Goal: Task Accomplishment & Management: Manage account settings

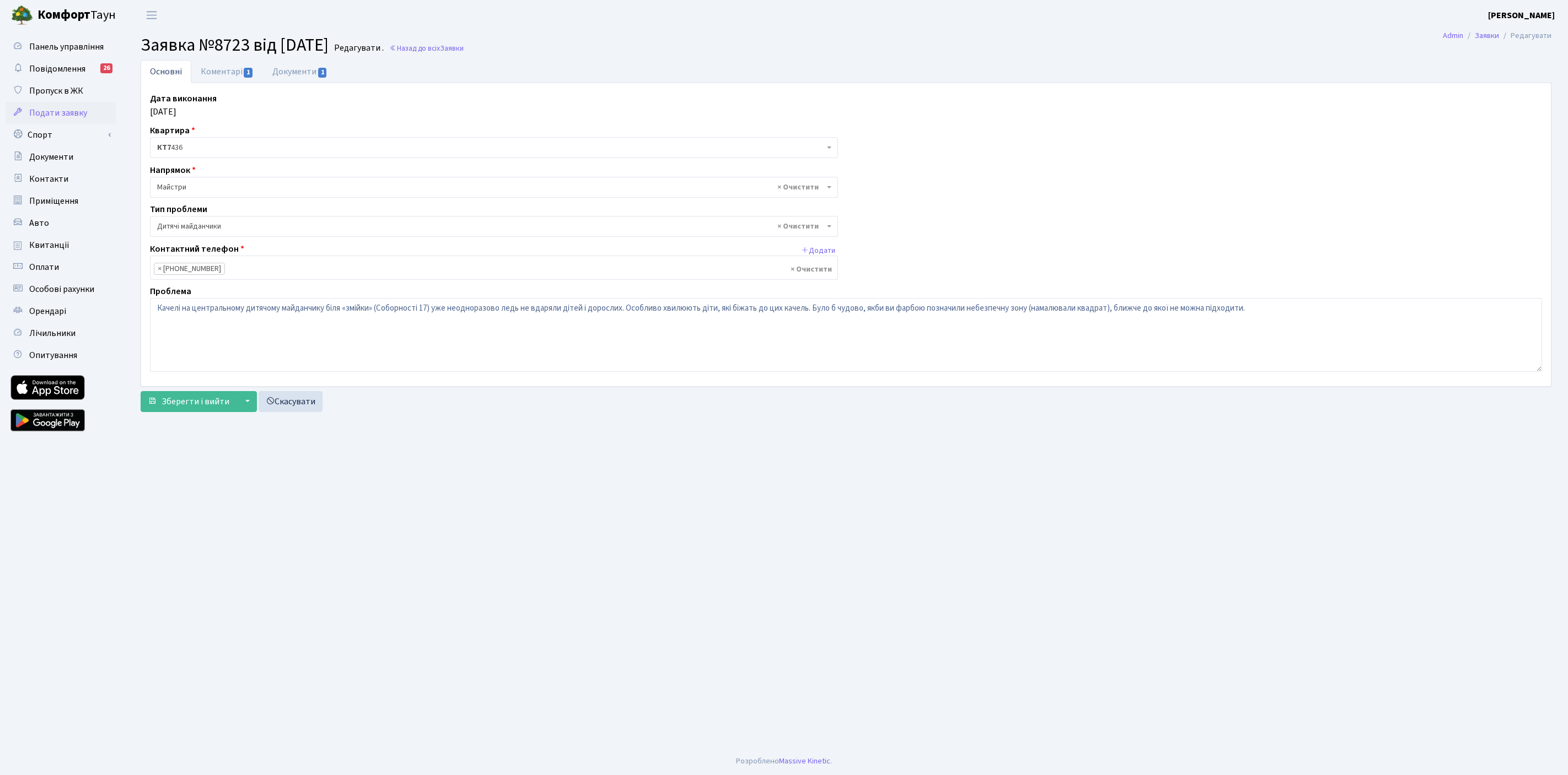
select select "56"
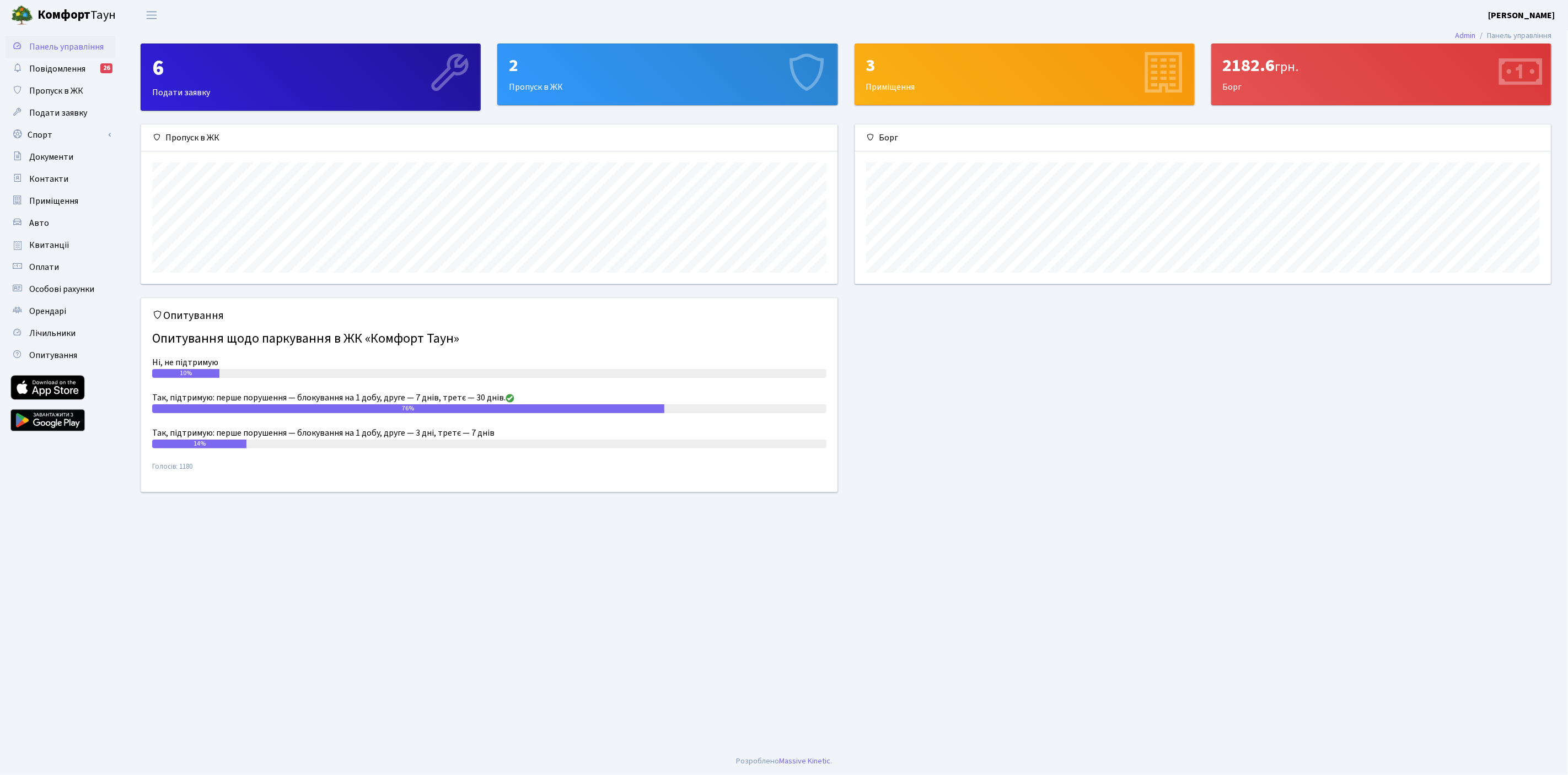
scroll to position [159, 696]
click at [55, 235] on link "Квитанції" at bounding box center [60, 245] width 110 height 22
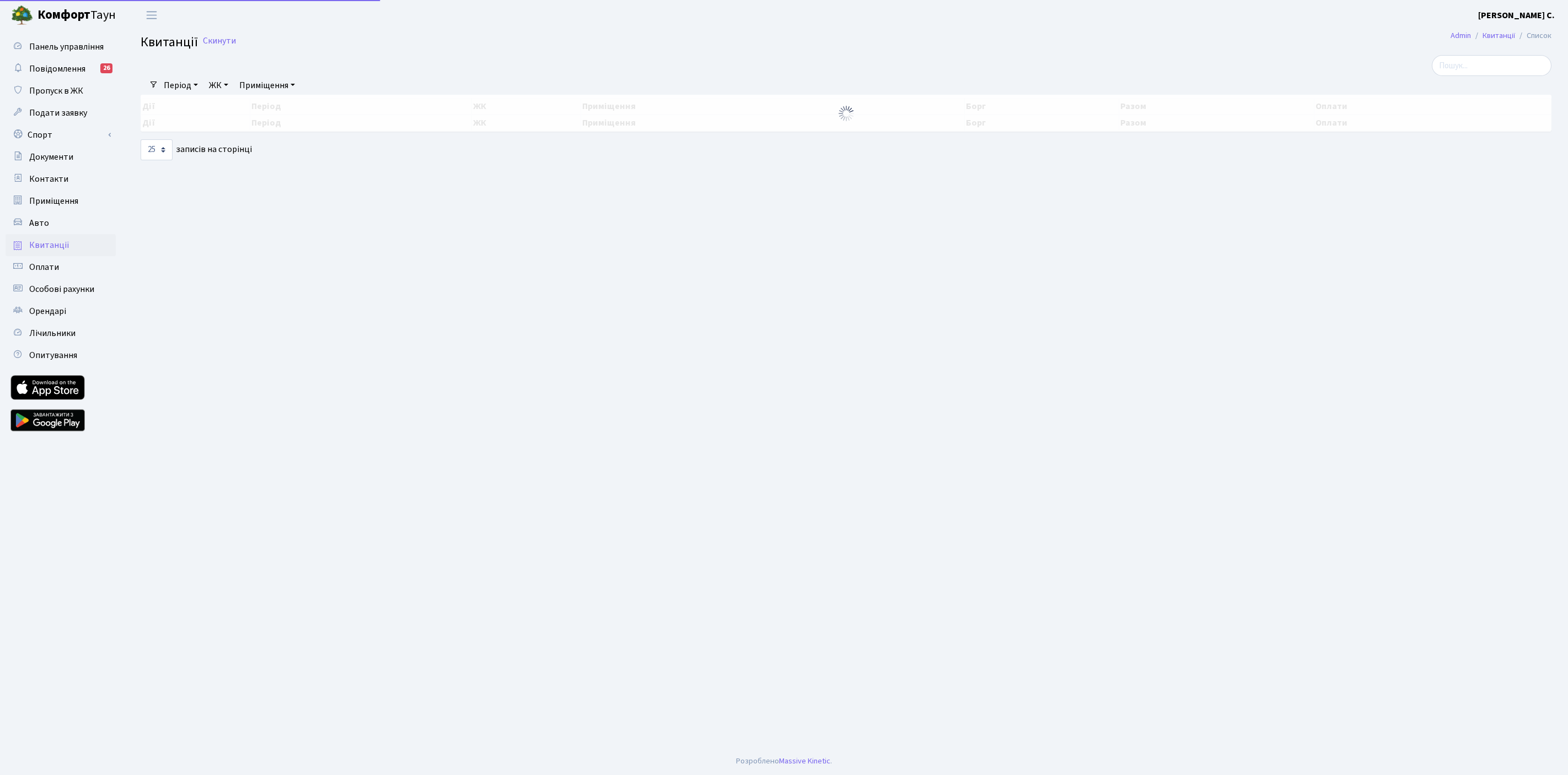
select select "25"
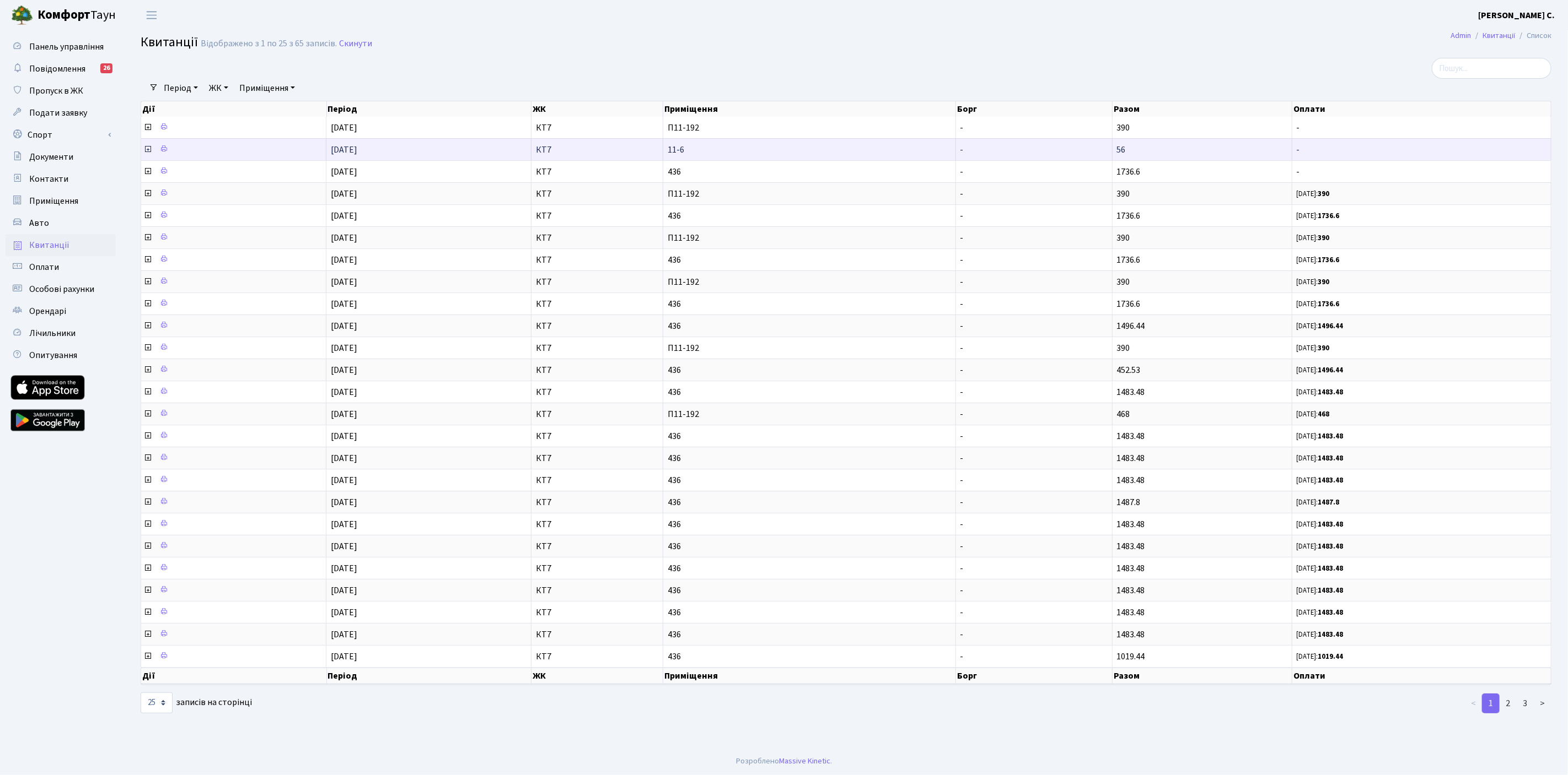
click at [148, 150] on icon at bounding box center [147, 149] width 9 height 9
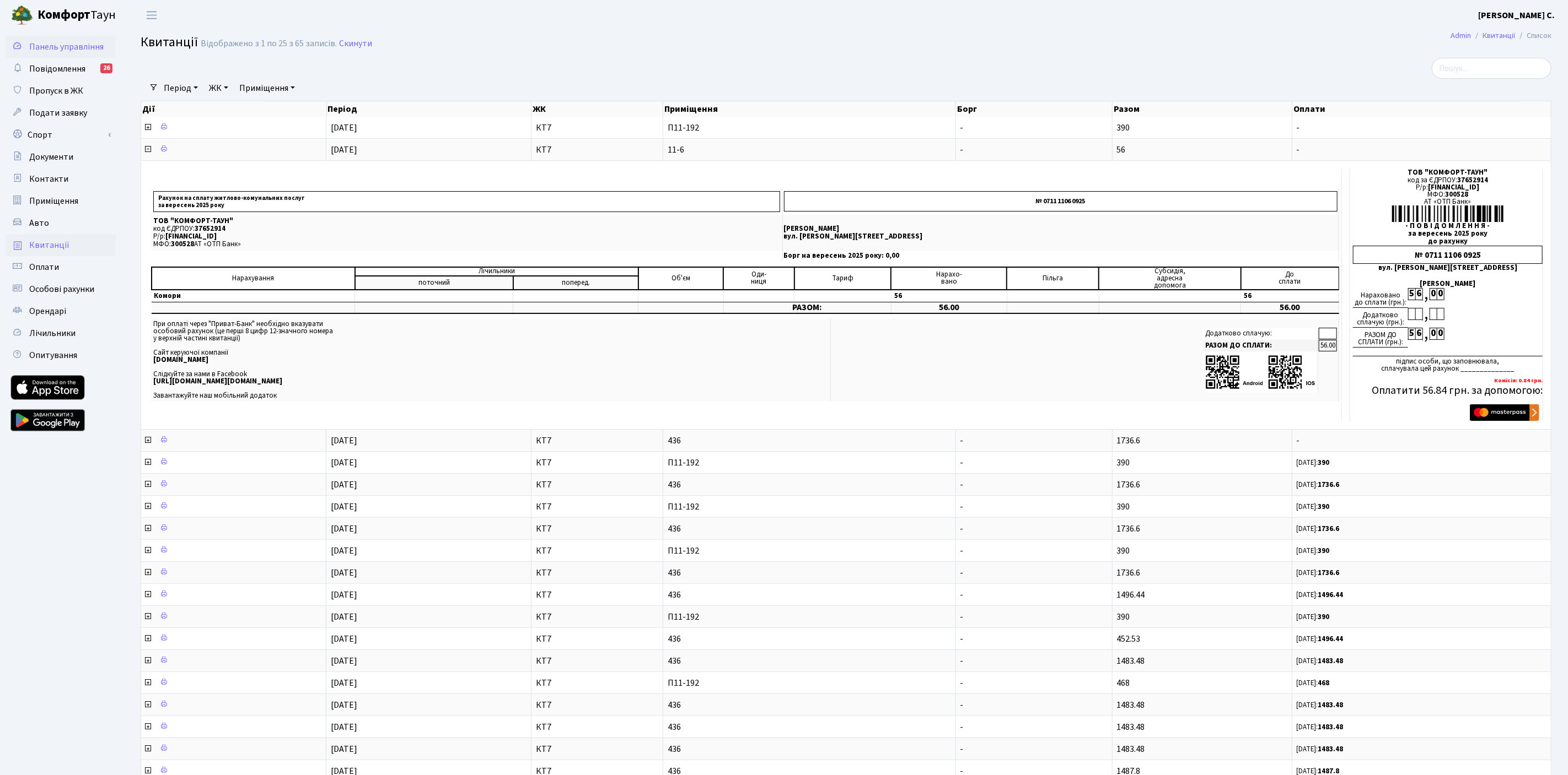
click at [72, 47] on span "Панель управління" at bounding box center [66, 47] width 74 height 12
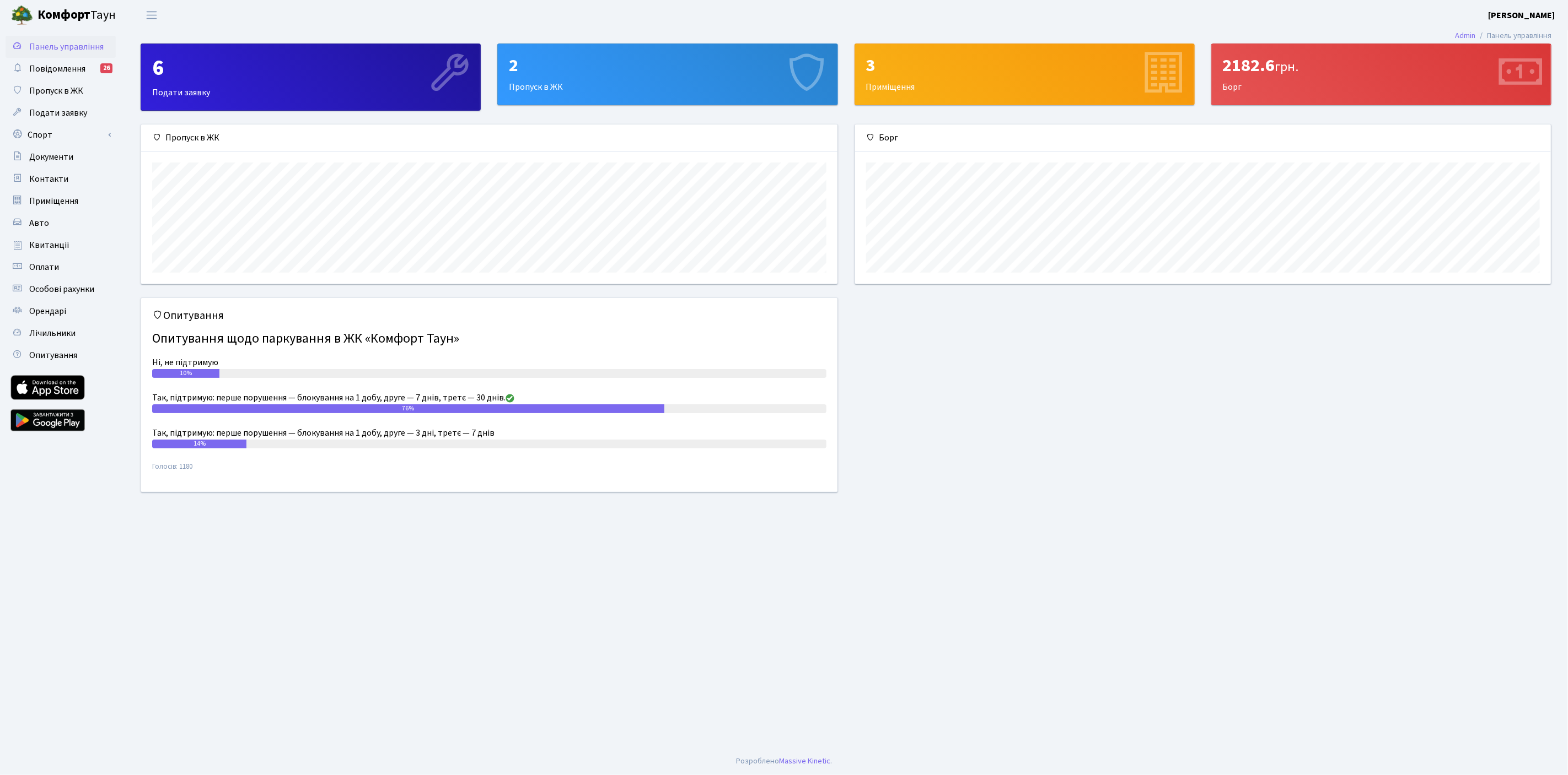
scroll to position [159, 696]
